Goal: Task Accomplishment & Management: Manage account settings

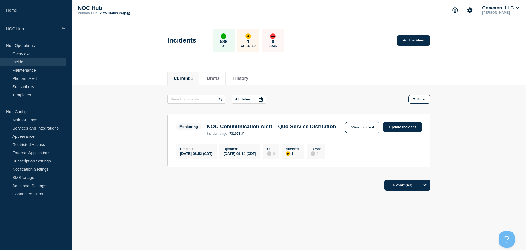
click at [32, 60] on link "Incident" at bounding box center [33, 62] width 66 height 8
click at [31, 70] on link "Maintenance" at bounding box center [33, 70] width 66 height 8
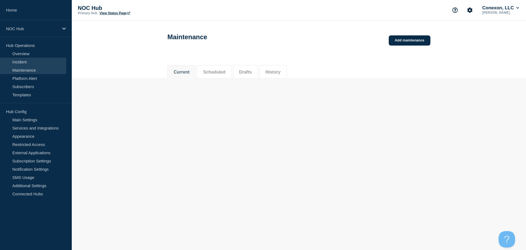
click at [28, 61] on link "Incident" at bounding box center [33, 62] width 66 height 8
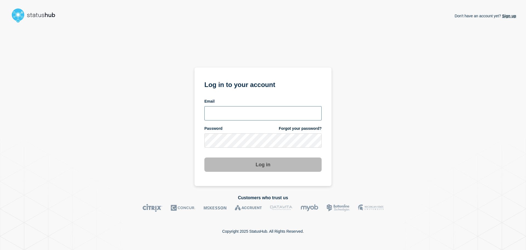
type input "[EMAIL_ADDRESS][DOMAIN_NAME]"
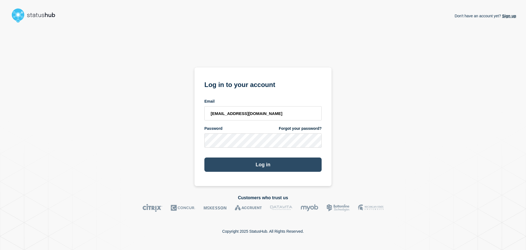
click at [257, 168] on button "Log in" at bounding box center [263, 164] width 117 height 14
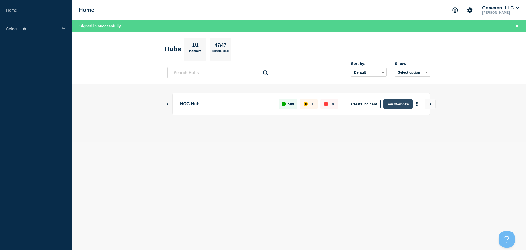
click at [402, 101] on button "See overview" at bounding box center [398, 103] width 29 height 11
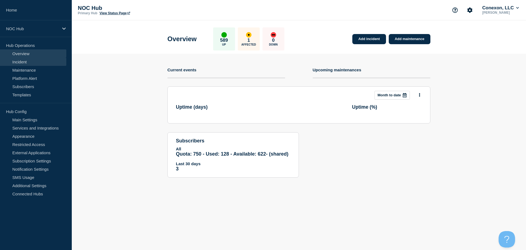
click at [28, 62] on link "Incident" at bounding box center [33, 62] width 66 height 8
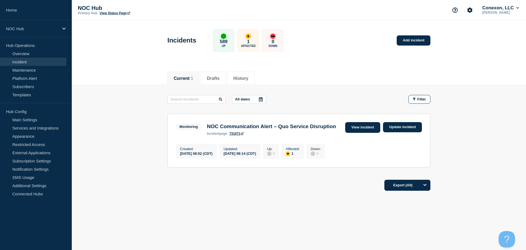
click at [366, 128] on link "View incident" at bounding box center [362, 127] width 35 height 11
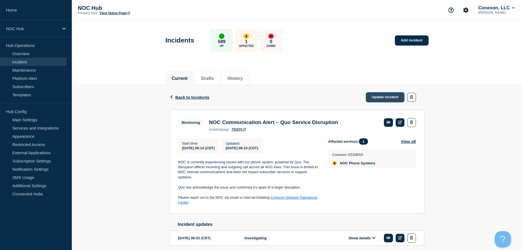
click at [381, 99] on link "Update incident" at bounding box center [385, 97] width 39 height 10
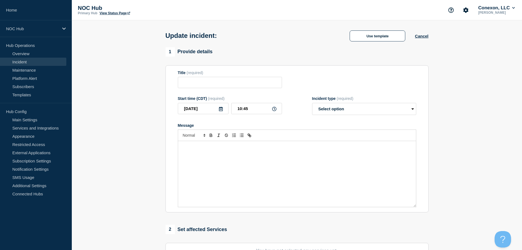
type input "NOC Communication Alert – Quo Service Disruption"
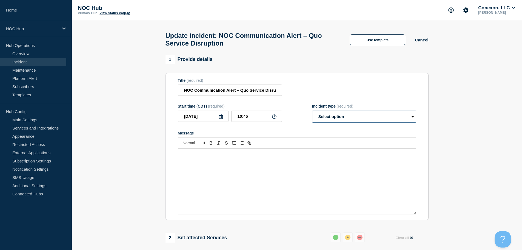
click at [345, 120] on select "Select option Investigating Identified Monitoring Resolved" at bounding box center [364, 116] width 104 height 12
select select "resolved"
click at [312, 113] on select "Select option Investigating Identified Monitoring Resolved" at bounding box center [364, 116] width 104 height 12
click at [226, 171] on div "Message" at bounding box center [297, 182] width 238 height 66
drag, startPoint x: 207, startPoint y: 158, endPoint x: 172, endPoint y: 157, distance: 35.4
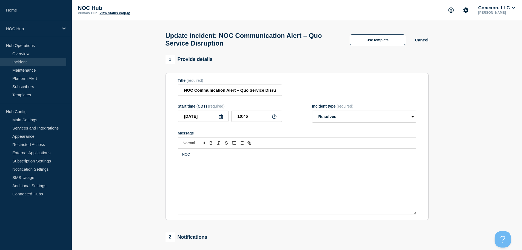
click at [172, 157] on section "Title (required) NOC Communication Alert – Quo Service Disruption Start time (C…" at bounding box center [297, 146] width 263 height 147
drag, startPoint x: 281, startPoint y: 155, endPoint x: 294, endPoint y: 158, distance: 12.7
click at [282, 155] on p "Quo has confirmed the issues with calling have been resolved. The NOC has confi…" at bounding box center [297, 154] width 230 height 5
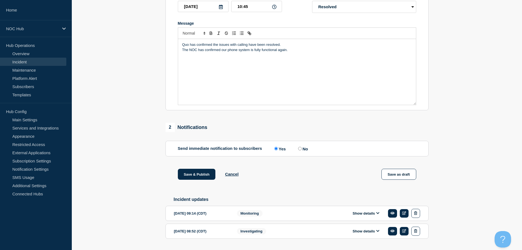
scroll to position [128, 0]
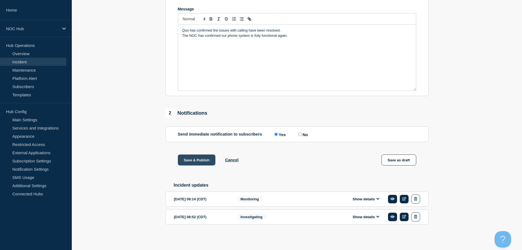
click at [194, 154] on button "Save & Publish" at bounding box center [197, 159] width 38 height 11
